Goal: Task Accomplishment & Management: Manage account settings

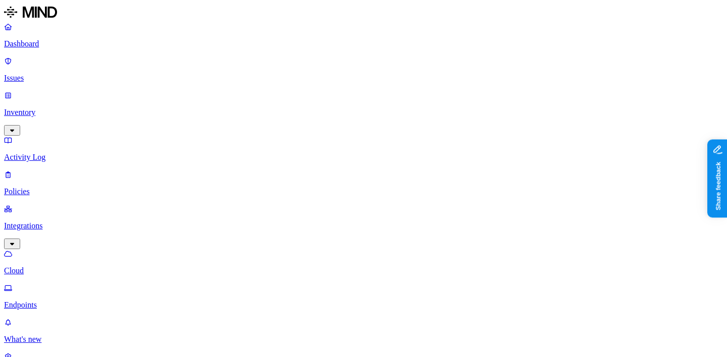
scroll to position [0, 1]
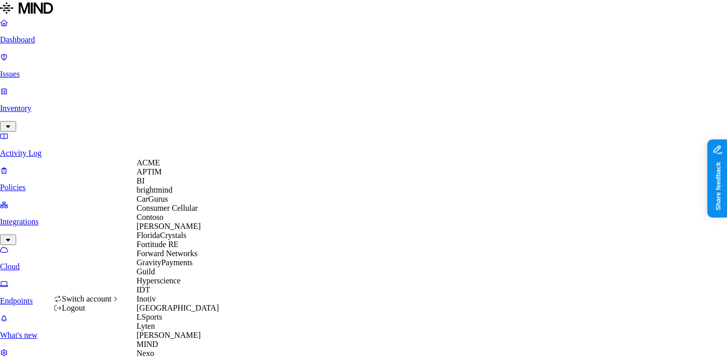
scroll to position [432, 0]
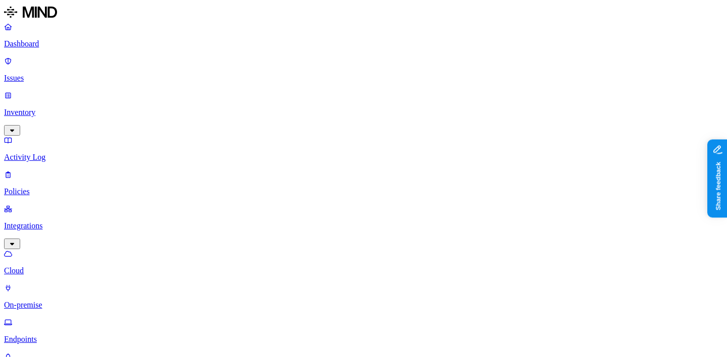
click at [52, 22] on link at bounding box center [363, 13] width 718 height 18
click at [52, 38] on link "Dashboard" at bounding box center [363, 35] width 718 height 26
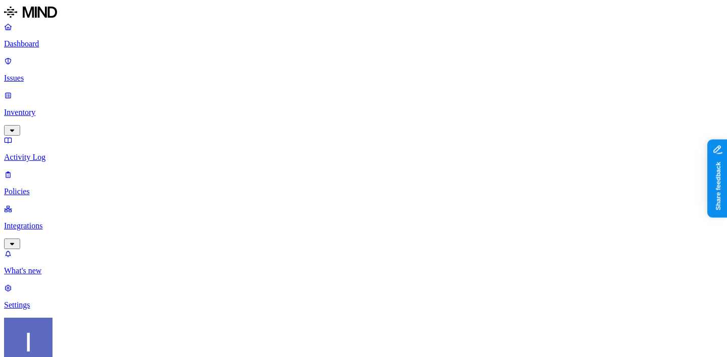
click at [32, 310] on p "Settings" at bounding box center [363, 305] width 718 height 9
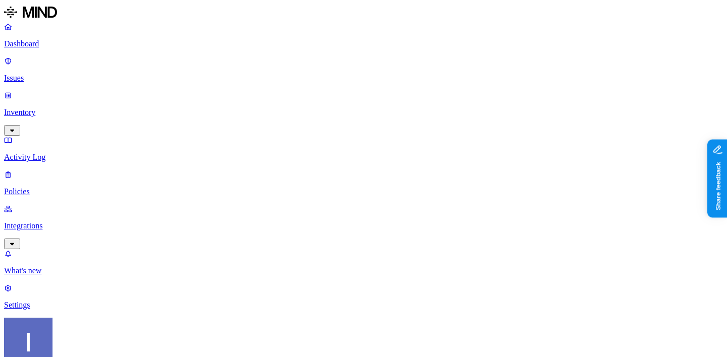
click at [75, 144] on nav "Dashboard Issues Inventory Activity Log Policies Integrations What's new 1 Sett…" at bounding box center [363, 166] width 718 height 288
click at [75, 204] on link "Integrations" at bounding box center [363, 225] width 718 height 43
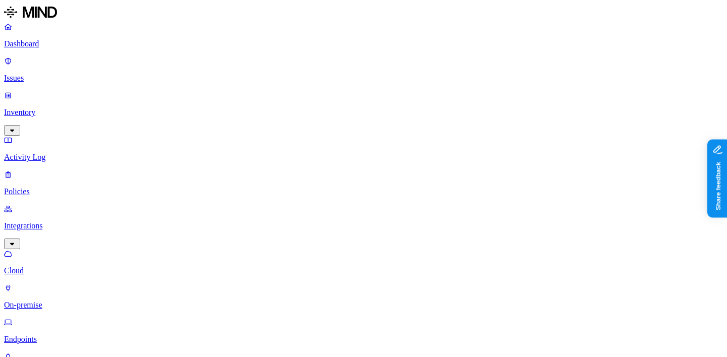
click at [60, 318] on link "Endpoints" at bounding box center [363, 331] width 718 height 26
click at [61, 187] on p "Policies" at bounding box center [363, 191] width 718 height 9
click at [68, 136] on link "Activity Log" at bounding box center [363, 149] width 718 height 26
click at [74, 108] on p "Inventory" at bounding box center [363, 112] width 718 height 9
click at [69, 187] on p "Users" at bounding box center [363, 191] width 718 height 9
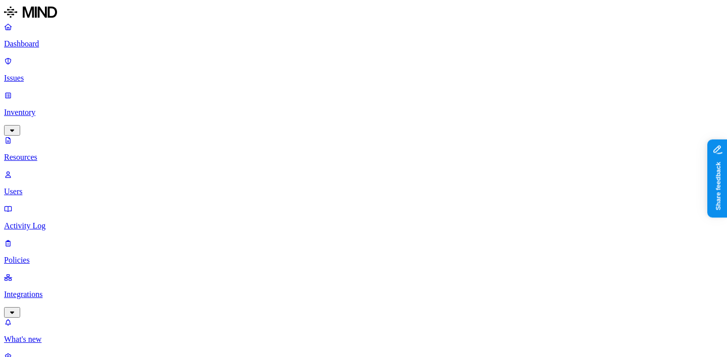
scroll to position [346, 0]
click at [58, 256] on p "Policies" at bounding box center [363, 260] width 718 height 9
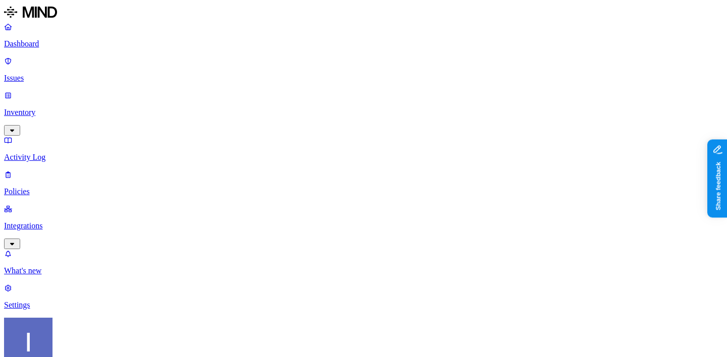
click at [58, 108] on p "Inventory" at bounding box center [363, 112] width 718 height 9
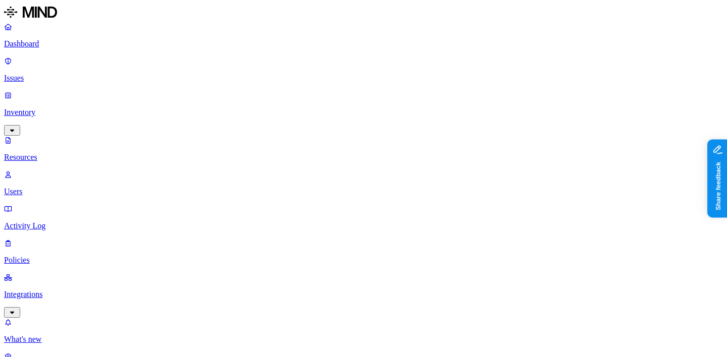
click at [55, 187] on p "Users" at bounding box center [363, 191] width 718 height 9
drag, startPoint x: 222, startPoint y: 54, endPoint x: 272, endPoint y: 54, distance: 50.5
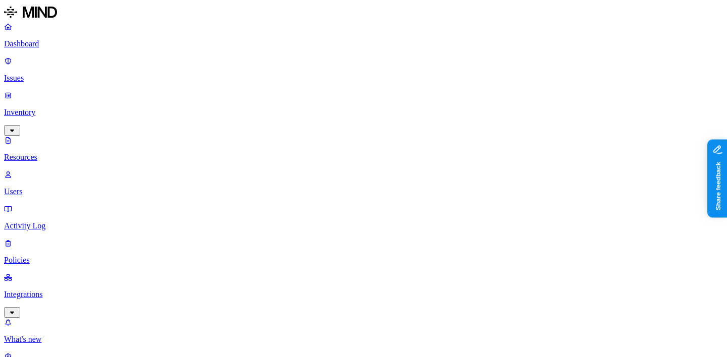
scroll to position [0, 0]
click at [75, 273] on link "Integrations" at bounding box center [363, 294] width 718 height 43
click at [78, 194] on nav "Dashboard Issues Inventory Activity Log Policies Integrations Cloud On-premise …" at bounding box center [363, 217] width 718 height 391
click at [78, 335] on p "Endpoints" at bounding box center [363, 339] width 718 height 9
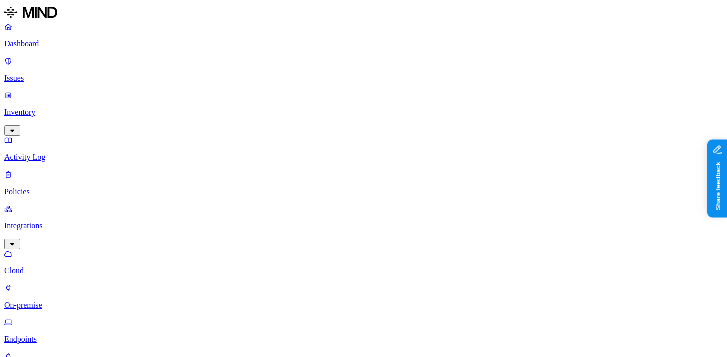
scroll to position [0, 1]
click at [62, 187] on p "Policies" at bounding box center [363, 191] width 718 height 9
click at [58, 74] on p "Issues" at bounding box center [363, 78] width 718 height 9
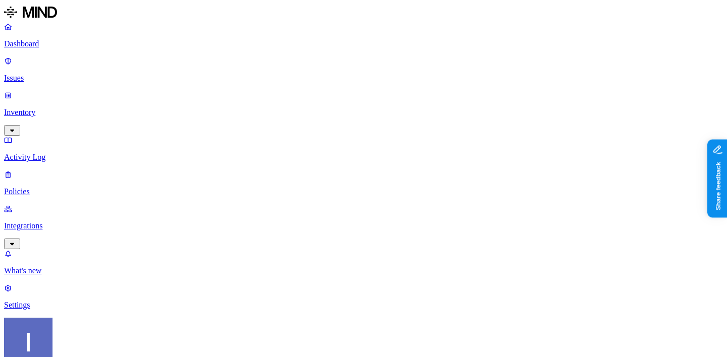
click at [60, 108] on p "Inventory" at bounding box center [363, 112] width 718 height 9
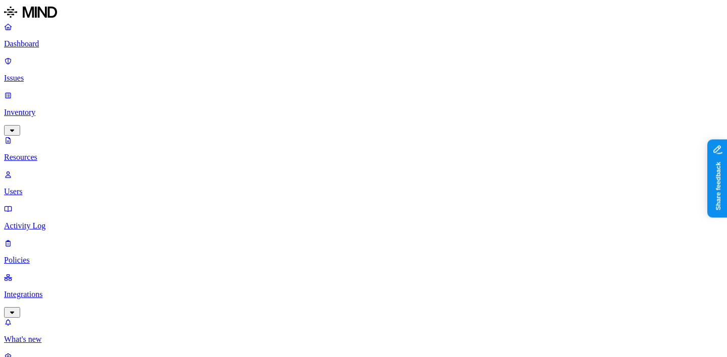
click at [64, 136] on link "Resources" at bounding box center [363, 149] width 718 height 26
click at [64, 170] on link "Users" at bounding box center [363, 183] width 718 height 26
click at [43, 256] on p "Policies" at bounding box center [363, 260] width 718 height 9
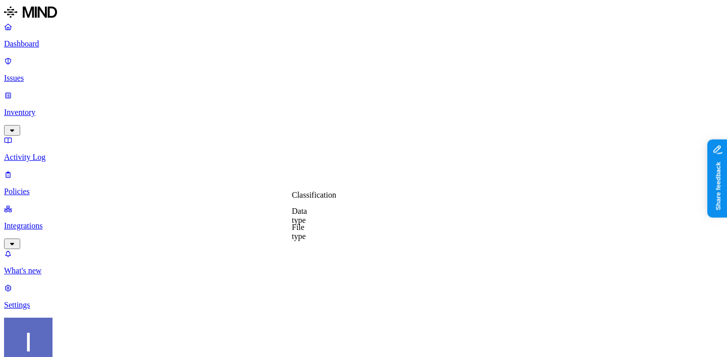
click at [326, 199] on label "Classification" at bounding box center [314, 195] width 44 height 9
click at [307, 218] on label "Data type" at bounding box center [299, 216] width 15 height 18
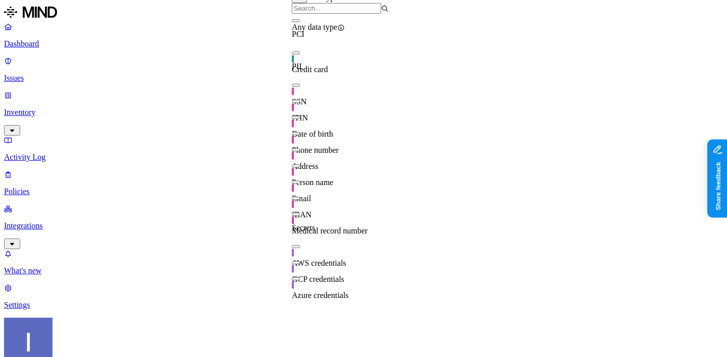
scroll to position [274, 0]
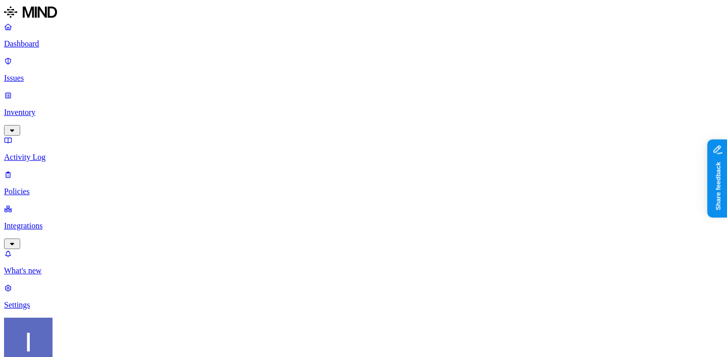
click at [30, 310] on p "Settings" at bounding box center [363, 305] width 718 height 9
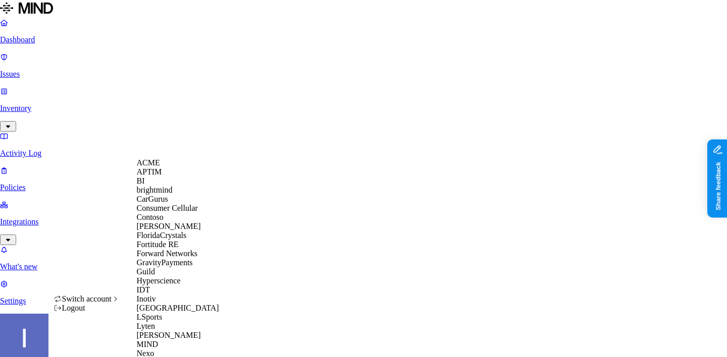
click at [160, 167] on span "ACME" at bounding box center [148, 162] width 23 height 9
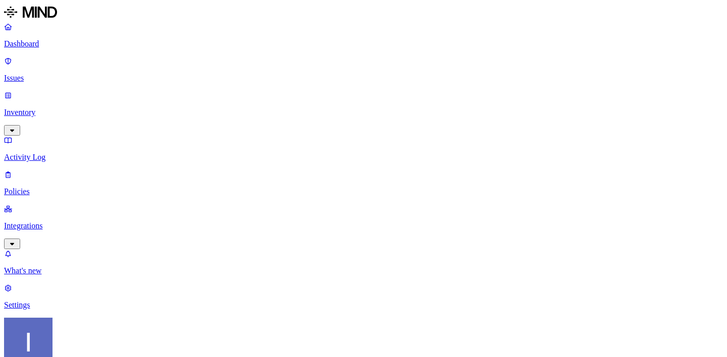
click at [77, 204] on link "Integrations" at bounding box center [363, 225] width 718 height 43
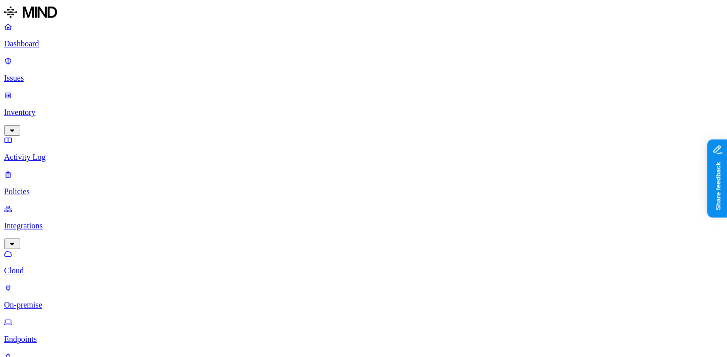
click at [77, 284] on link "On-premise" at bounding box center [363, 297] width 718 height 26
click at [74, 335] on p "Endpoints" at bounding box center [363, 339] width 718 height 9
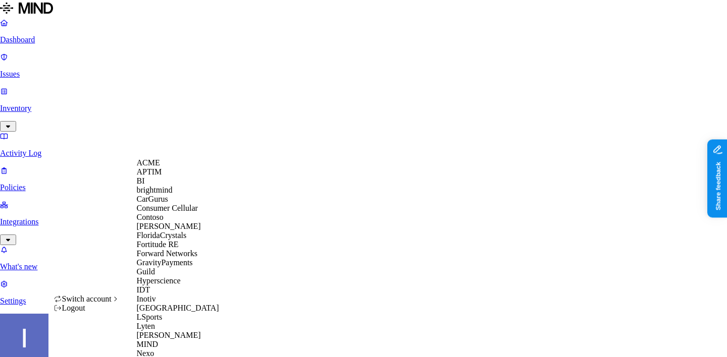
scroll to position [501, 0]
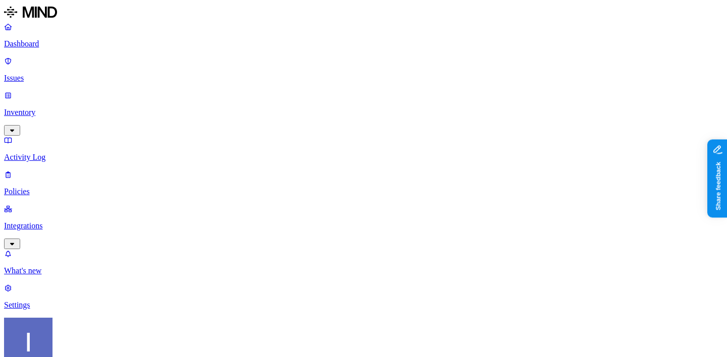
click at [52, 222] on p "Integrations" at bounding box center [363, 226] width 718 height 9
click at [72, 266] on p "Cloud" at bounding box center [363, 270] width 718 height 9
click at [72, 284] on link "Endpoints" at bounding box center [363, 297] width 718 height 26
click at [70, 301] on p "Endpoints" at bounding box center [363, 305] width 718 height 9
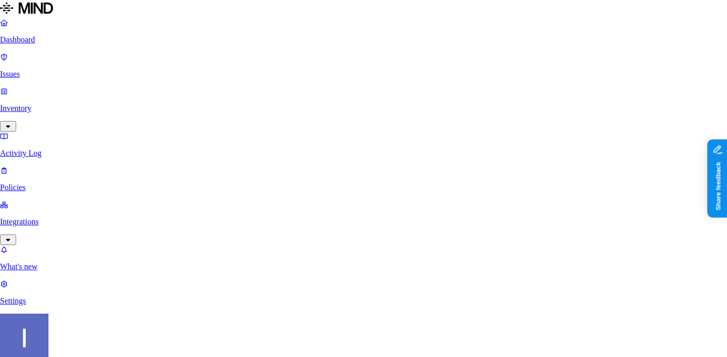
type input "axonius-token"
select select "Never"
click at [298, 208] on div "Never" at bounding box center [280, 203] width 35 height 9
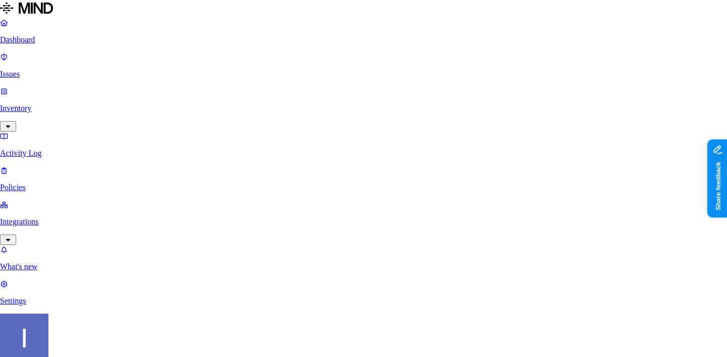
click at [156, 230] on body "Dashboard Issues Inventory Activity Log Policies Integrations What's new 1 Sett…" at bounding box center [363, 359] width 727 height 718
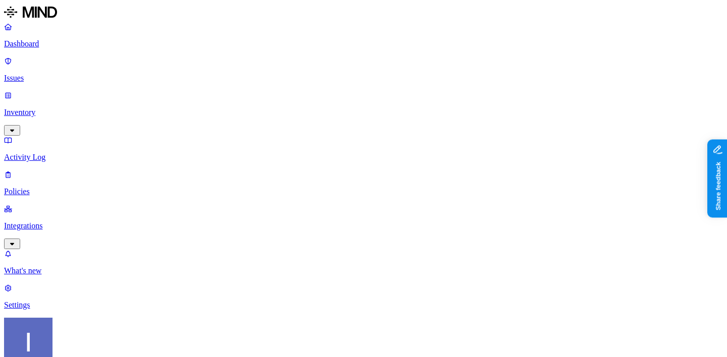
click at [56, 222] on p "Integrations" at bounding box center [363, 226] width 718 height 9
click at [76, 301] on p "Endpoints" at bounding box center [363, 305] width 718 height 9
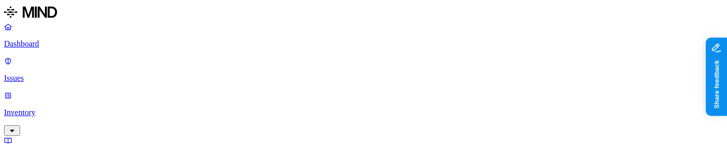
scroll to position [90, 0]
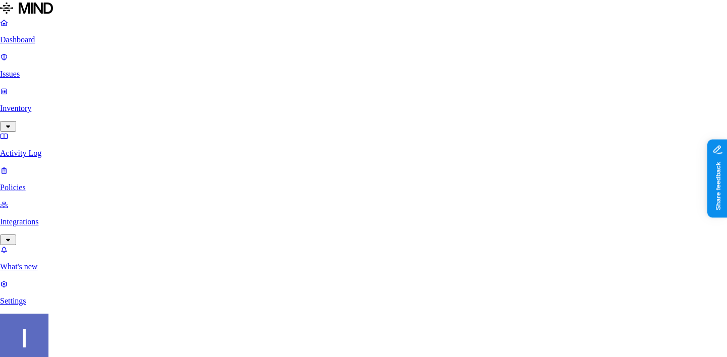
type input "test"
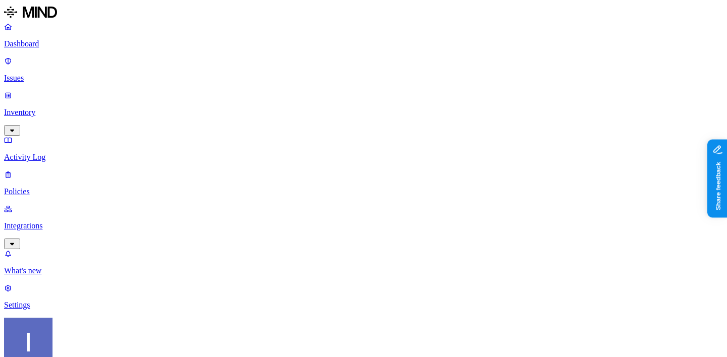
click at [41, 152] on p "Integrations" at bounding box center [363, 226] width 718 height 9
click at [57, 152] on p "Endpoints" at bounding box center [363, 305] width 718 height 9
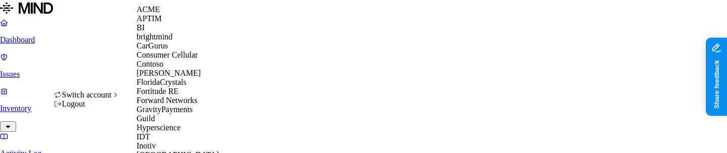
click at [171, 14] on div "ACME" at bounding box center [186, 9] width 98 height 9
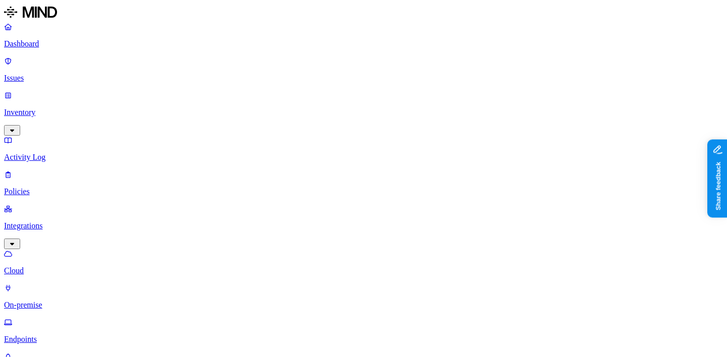
scroll to position [346, 0]
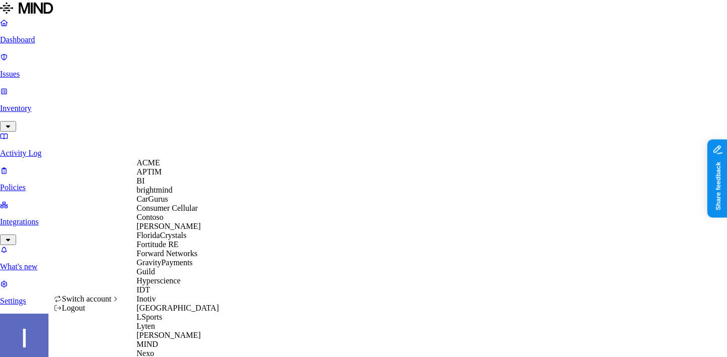
scroll to position [495, 0]
